Goal: Task Accomplishment & Management: Use online tool/utility

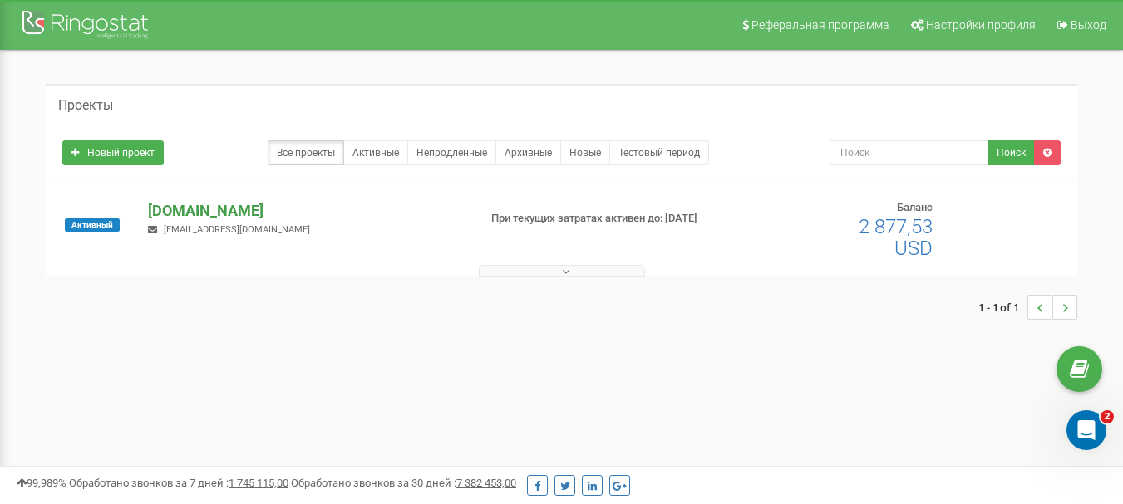
click at [165, 204] on p "[DOMAIN_NAME]" at bounding box center [306, 211] width 316 height 22
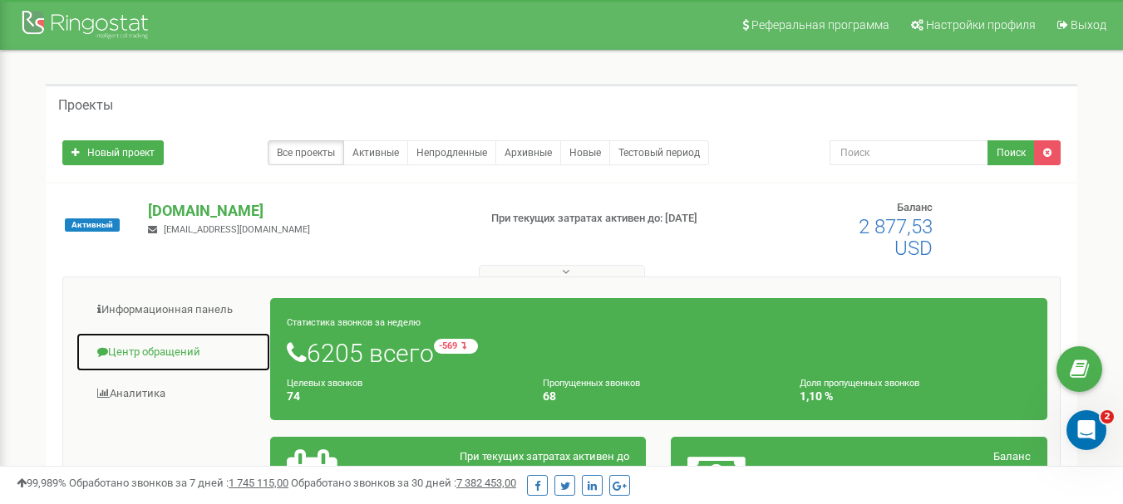
click at [168, 353] on link "Центр обращений" at bounding box center [173, 352] width 195 height 41
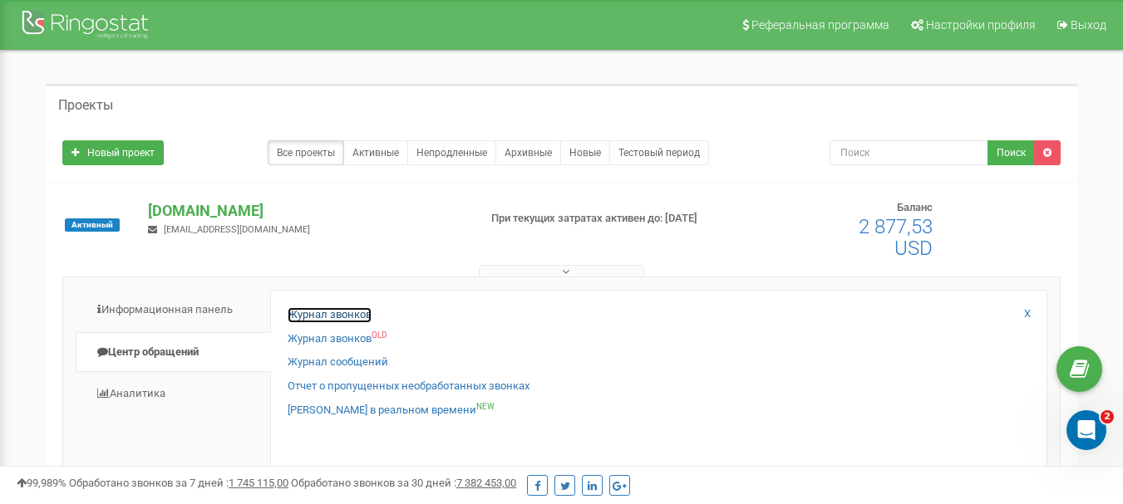
click at [298, 316] on link "Журнал звонков" at bounding box center [329, 315] width 84 height 16
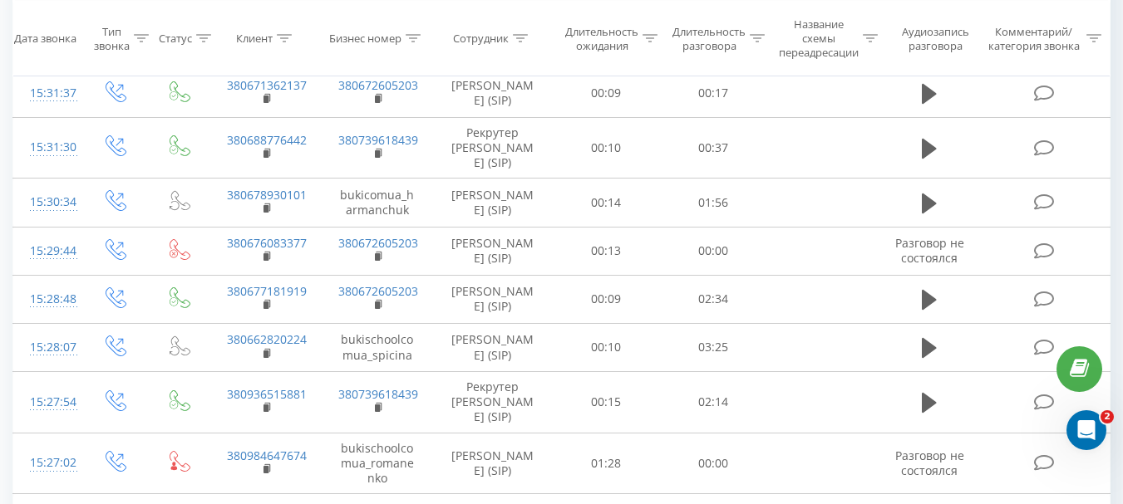
scroll to position [1068, 0]
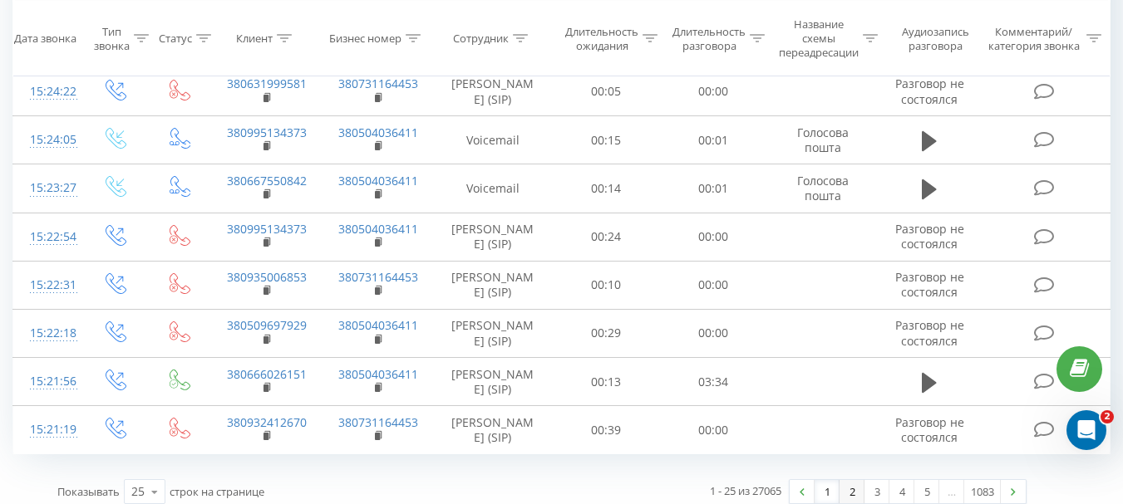
click at [852, 487] on link "2" at bounding box center [851, 491] width 25 height 23
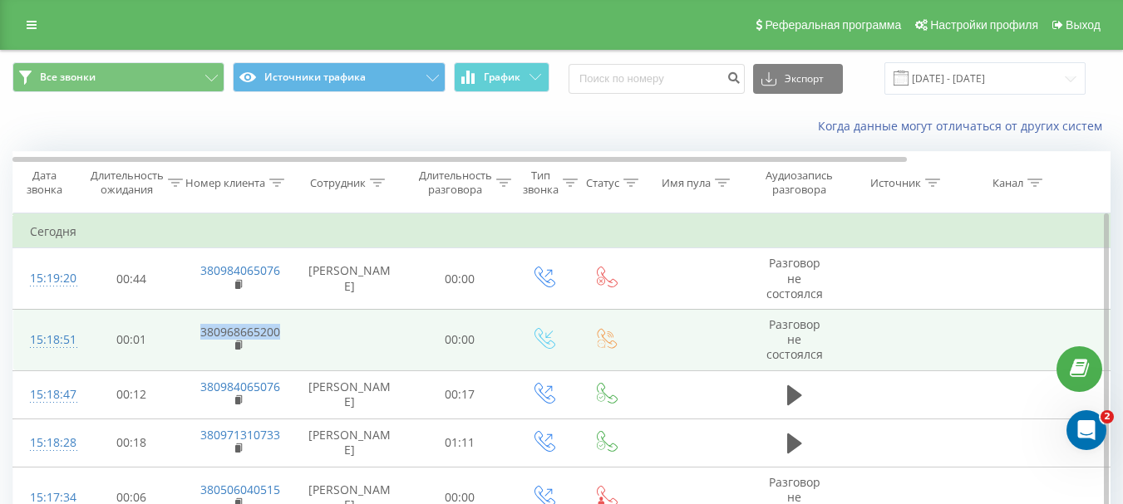
drag, startPoint x: 197, startPoint y: 329, endPoint x: 294, endPoint y: 331, distance: 97.2
click at [294, 331] on tr "15:18:51 00:01 380968665200 00:00 Разговор не состоялся" at bounding box center [686, 339] width 1346 height 61
copy td "380968665200"
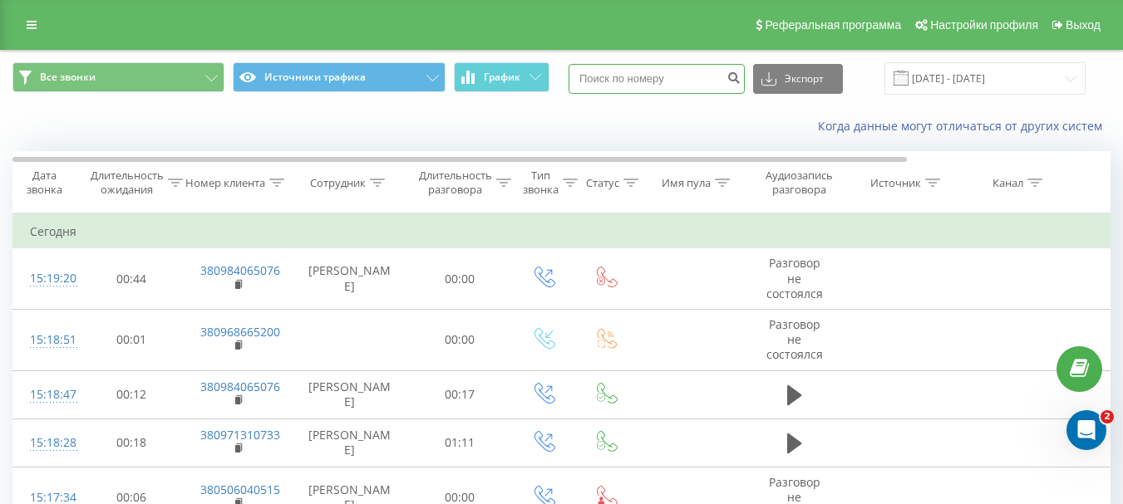
click at [634, 73] on input at bounding box center [656, 79] width 176 height 30
paste input "380968665200"
type input "380968665200"
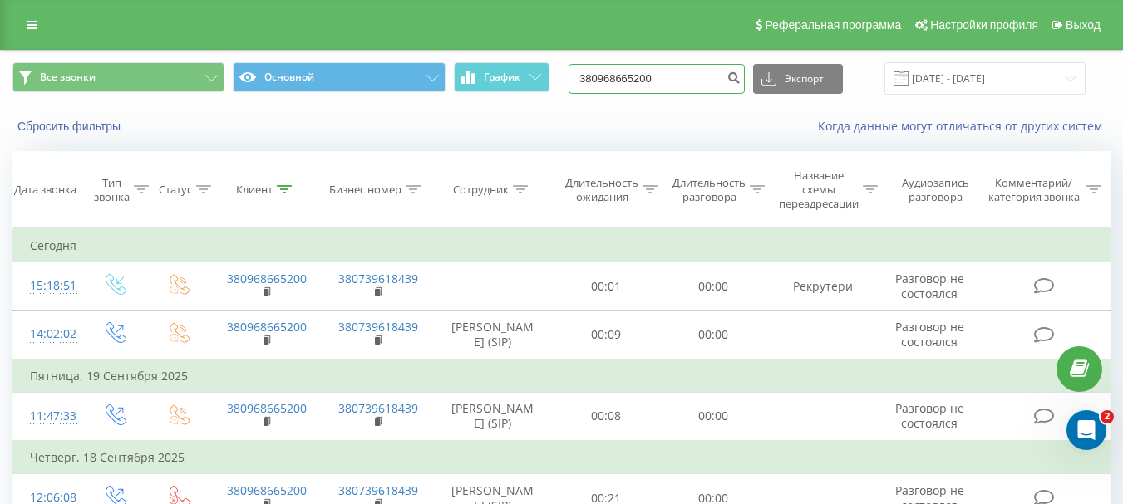
click at [680, 80] on input "380968665200" at bounding box center [656, 79] width 176 height 30
type input "3"
paste input "+38 (097) 082-74-06"
click at [685, 77] on input "+38 (097) 082-74-06" at bounding box center [656, 79] width 176 height 30
click at [668, 76] on input "+38 (097) 0827406" at bounding box center [656, 79] width 176 height 30
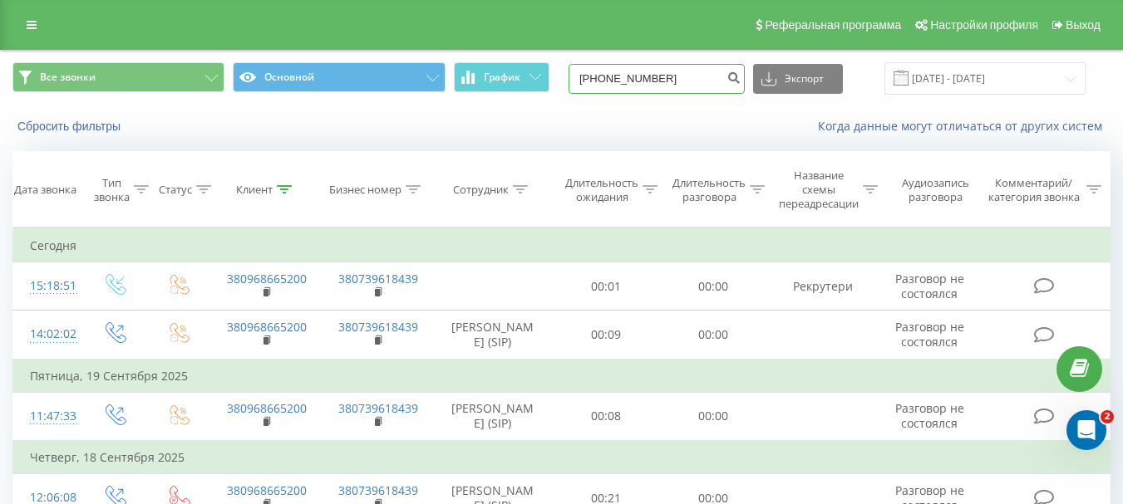
click at [646, 79] on input "+38 (097)0827406" at bounding box center [656, 79] width 176 height 30
click at [619, 80] on input "+38 (0970827406" at bounding box center [656, 79] width 176 height 30
click at [604, 81] on input "+380970827406" at bounding box center [656, 79] width 176 height 30
type input "380970827406"
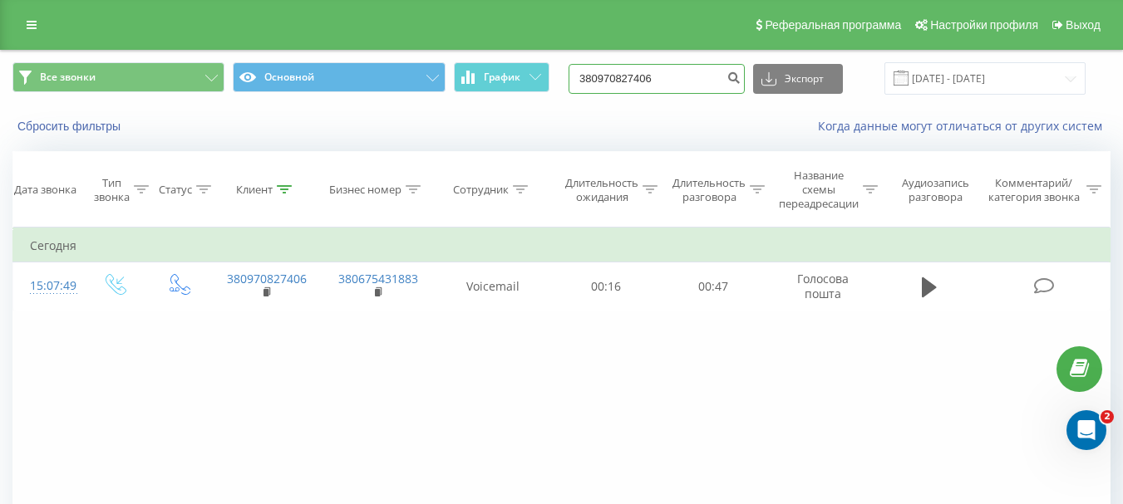
click at [690, 79] on input "380970827406" at bounding box center [656, 79] width 176 height 30
type input "3"
paste input "+38 (073) 120-30-30"
click at [683, 79] on input "+38 (073) 120-30-30" at bounding box center [656, 79] width 176 height 30
click at [672, 91] on input "+38 (073) 120-3030" at bounding box center [656, 79] width 176 height 30
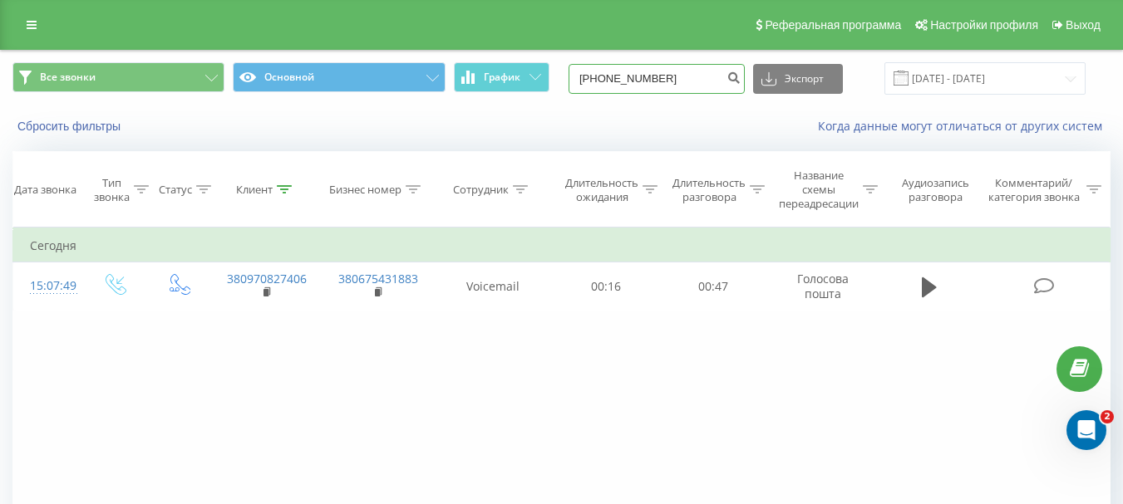
click at [669, 80] on input "+38 (073) 1203030" at bounding box center [656, 79] width 176 height 30
click at [646, 76] on input "+38 (073) 1203030" at bounding box center [656, 79] width 176 height 30
click at [621, 78] on input "+38 0731203030" at bounding box center [656, 79] width 176 height 30
click at [605, 79] on input "+380731203030" at bounding box center [656, 79] width 176 height 30
type input "380731203030"
